Goal: Complete application form

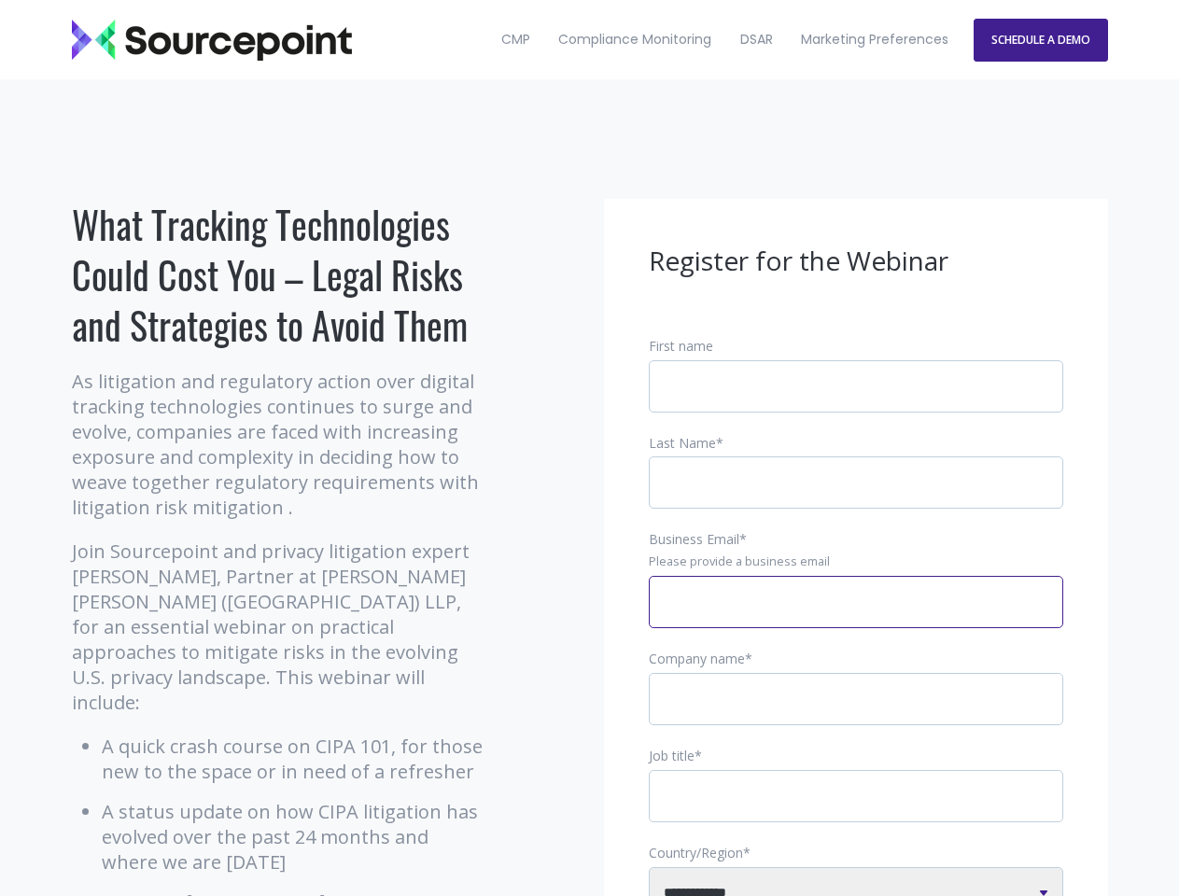
click at [856, 617] on input "Business Email *" at bounding box center [856, 602] width 415 height 52
